Goal: Transaction & Acquisition: Book appointment/travel/reservation

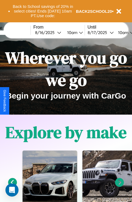
scroll to position [84, 0]
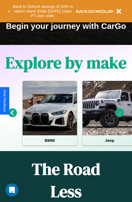
click at [120, 117] on icon at bounding box center [119, 112] width 9 height 9
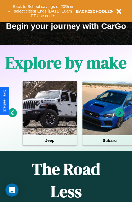
click at [120, 117] on icon at bounding box center [119, 112] width 9 height 9
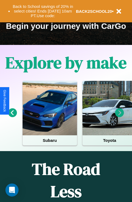
click at [120, 117] on icon at bounding box center [119, 112] width 9 height 9
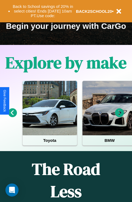
click at [120, 117] on icon at bounding box center [119, 112] width 9 height 9
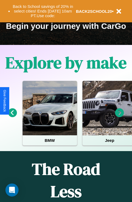
click at [12, 117] on icon at bounding box center [12, 112] width 9 height 9
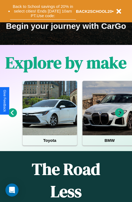
click at [43, 11] on button "Back to School savings of 20% in select cities! Ends 9/1 at 10am PT. Use code:" at bounding box center [43, 11] width 66 height 17
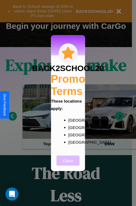
click at [68, 164] on button "Close" at bounding box center [68, 160] width 23 height 10
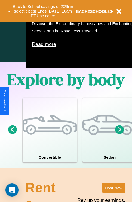
scroll to position [350, 0]
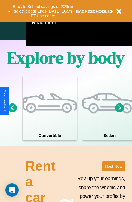
click at [120, 112] on icon at bounding box center [119, 107] width 9 height 9
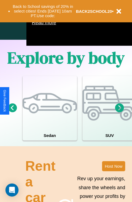
click at [12, 112] on icon at bounding box center [12, 107] width 9 height 9
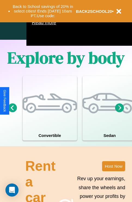
click at [12, 112] on icon at bounding box center [12, 107] width 9 height 9
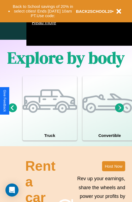
click at [120, 112] on icon at bounding box center [119, 107] width 9 height 9
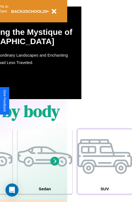
click at [105, 170] on div at bounding box center [105, 156] width 54 height 54
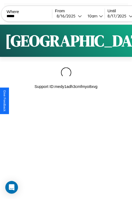
scroll to position [0, 46]
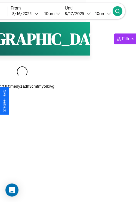
type input "*****"
click at [120, 11] on icon at bounding box center [117, 10] width 5 height 5
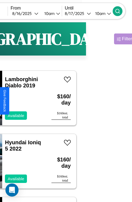
click at [122, 39] on div "Filters" at bounding box center [128, 38] width 13 height 5
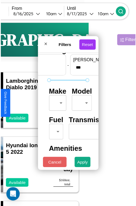
scroll to position [16, 0]
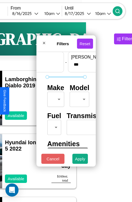
click at [55, 98] on body "CarGo Where ***** From 8 / 16 / 2025 10am Until 8 / 17 / 2025 10am Become a Hos…" at bounding box center [20, 112] width 132 height 225
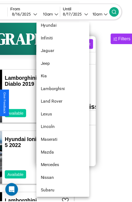
scroll to position [246, 0]
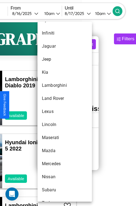
click at [54, 112] on li "Lexus" at bounding box center [65, 111] width 54 height 13
type input "*****"
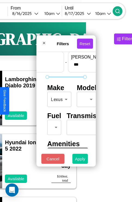
click at [80, 160] on button "Apply" at bounding box center [80, 159] width 16 height 10
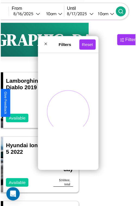
scroll to position [0, 0]
